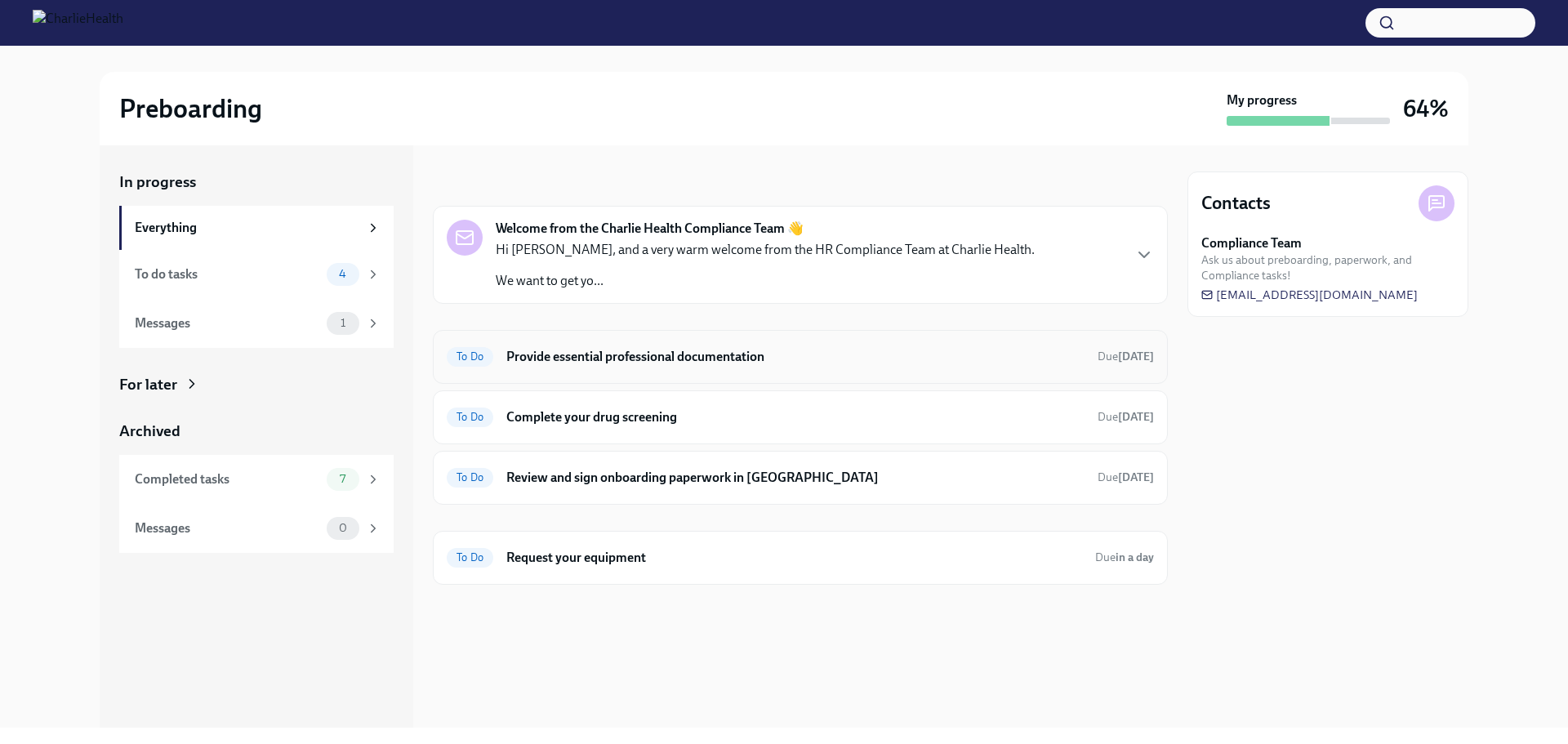
click at [633, 355] on h6 "Provide essential professional documentation" at bounding box center [795, 357] width 578 height 18
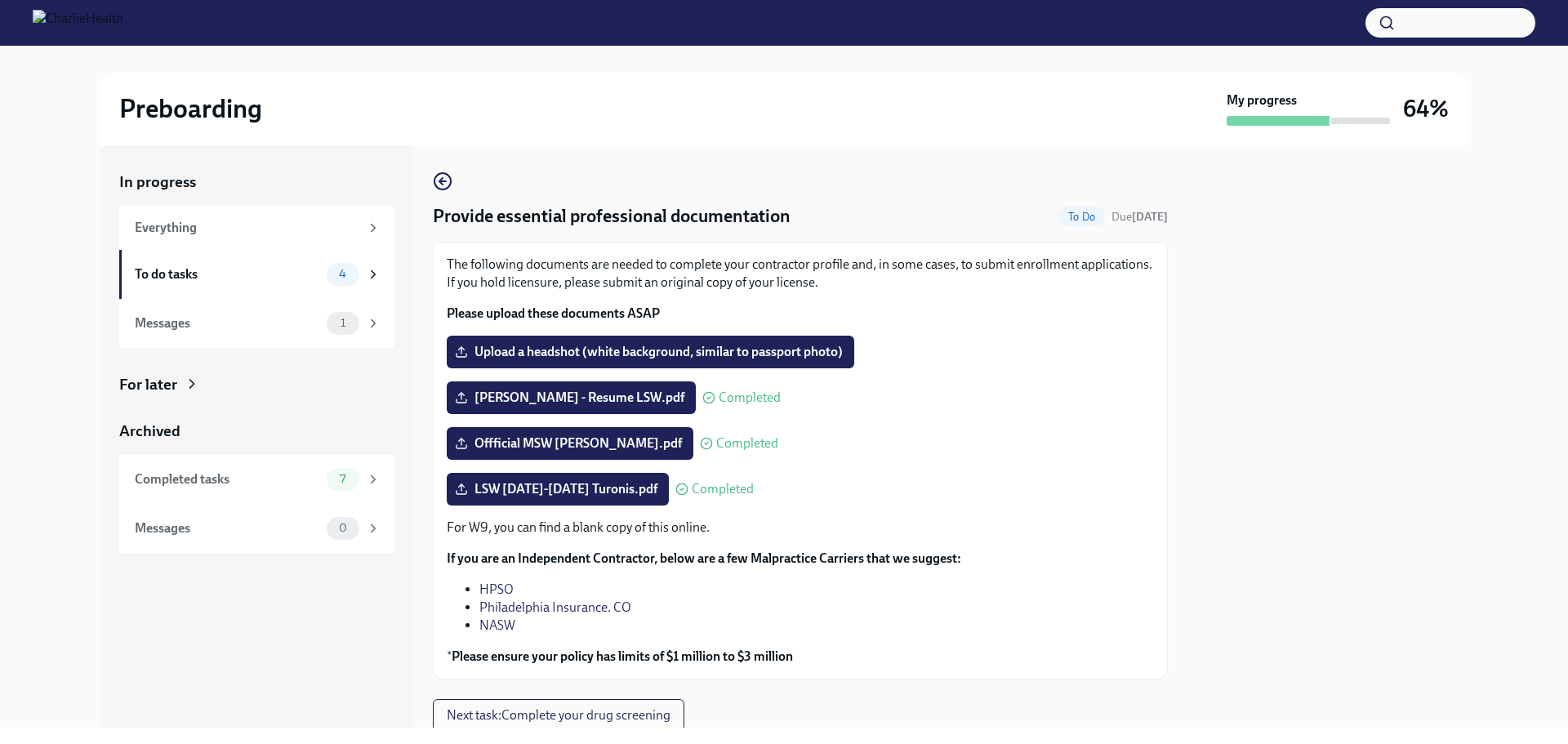
click at [1511, 339] on div "In progress Everything To do tasks 4 Messages 1 For later Archived Completed ta…" at bounding box center [784, 436] width 1515 height 582
click at [779, 347] on span "Upload a headshot (white background, similar to passport photo)" at bounding box center [650, 352] width 385 height 17
click at [0, 0] on input "Upload a headshot (white background, similar to passport photo)" at bounding box center [0, 0] width 0 height 0
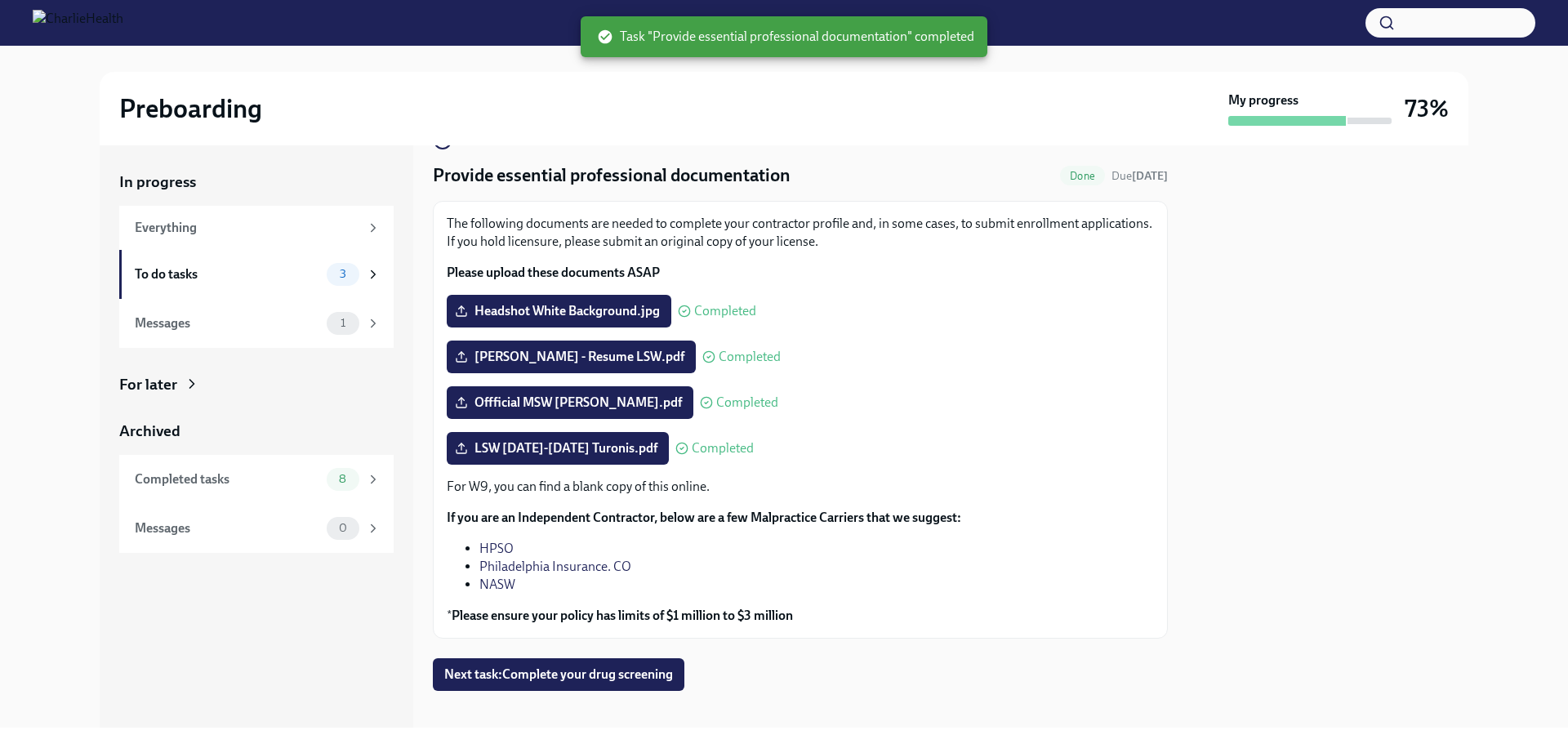
scroll to position [57, 0]
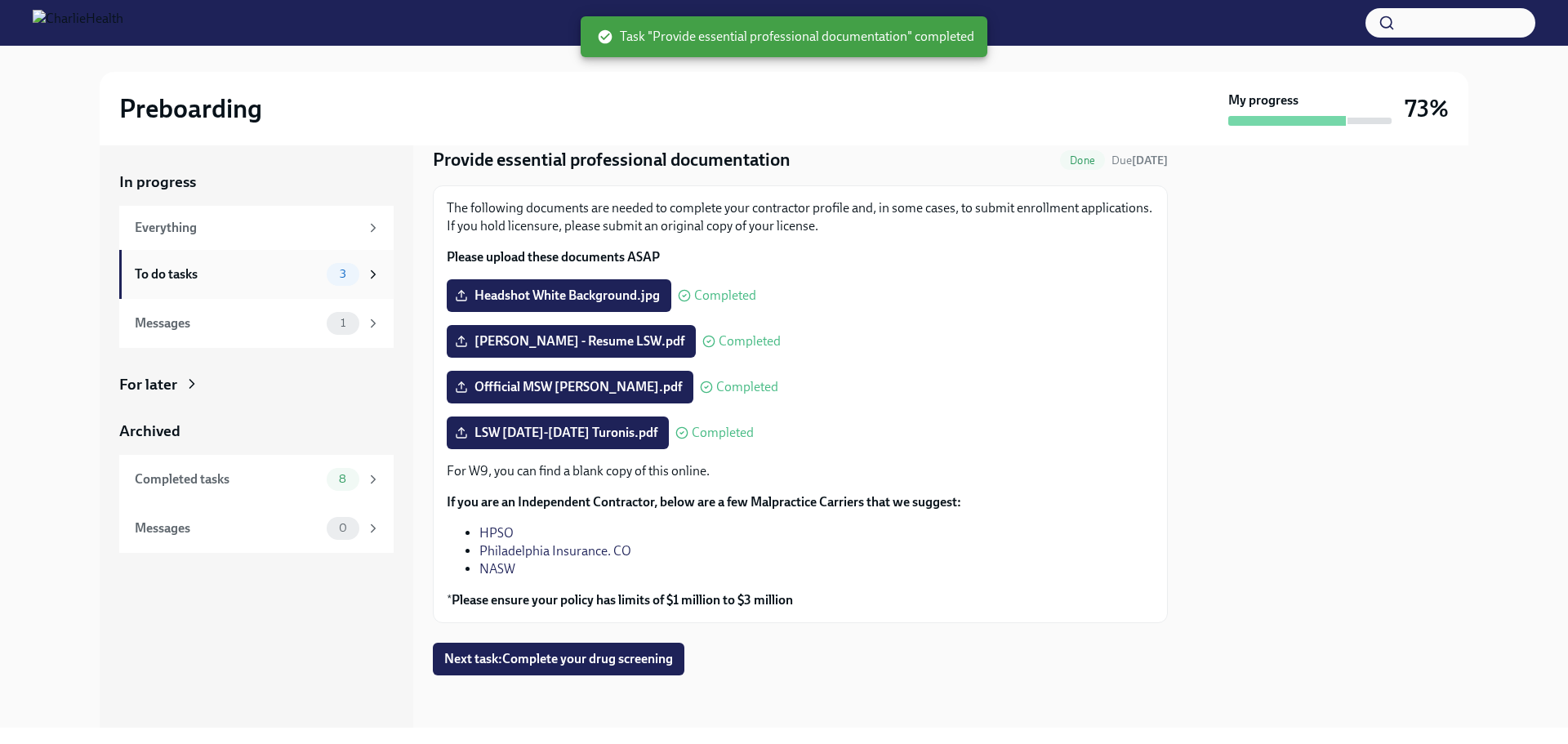
click at [195, 274] on div "To do tasks" at bounding box center [227, 274] width 185 height 18
